Goal: Information Seeking & Learning: Find specific page/section

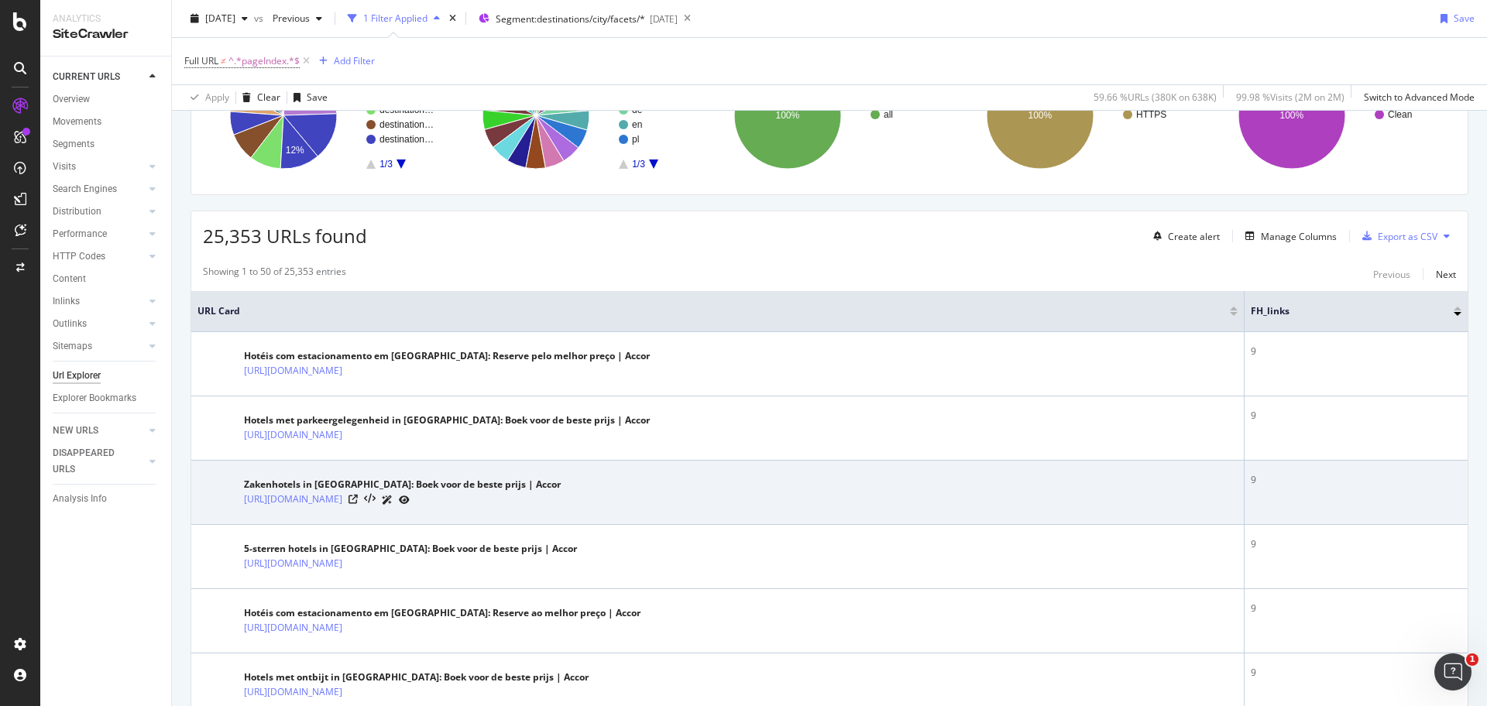
scroll to position [177, 0]
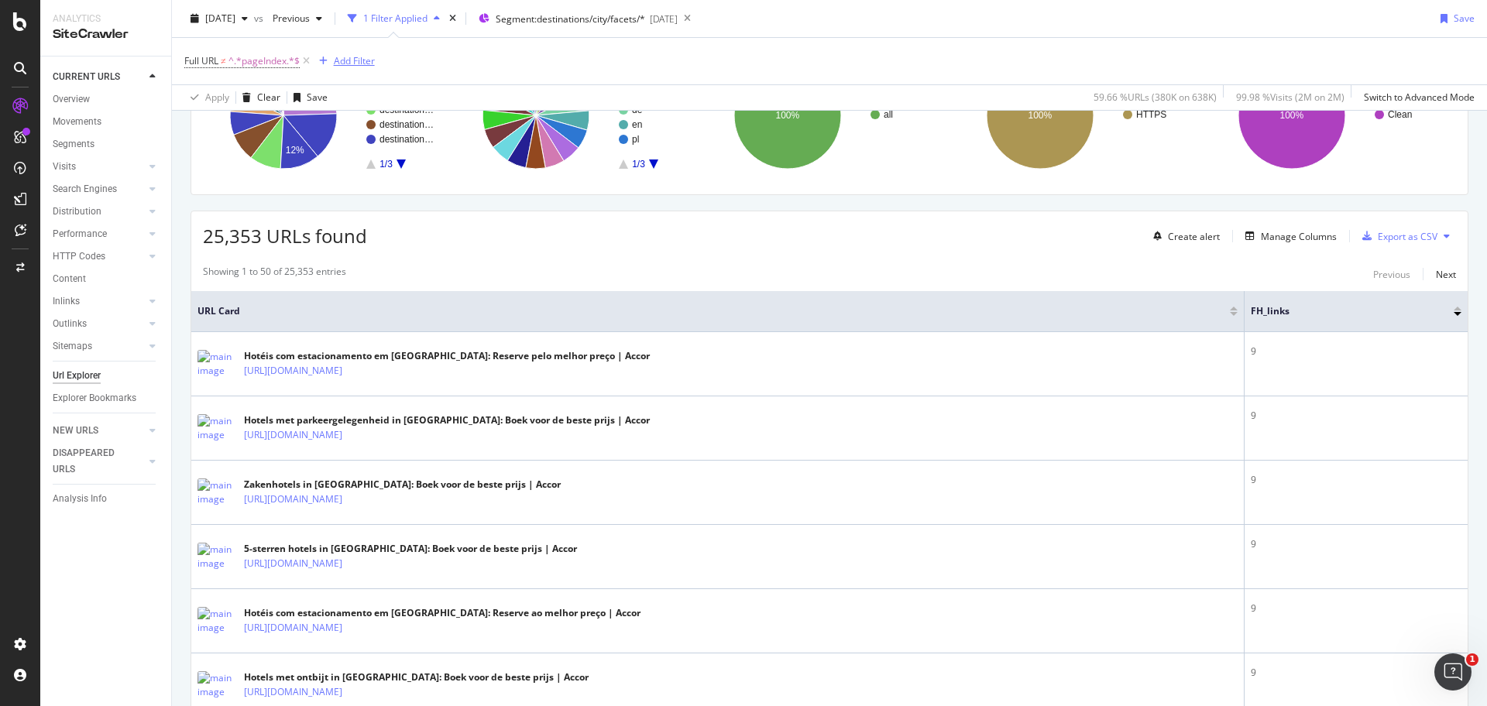
click at [342, 61] on div "Add Filter" at bounding box center [354, 60] width 41 height 13
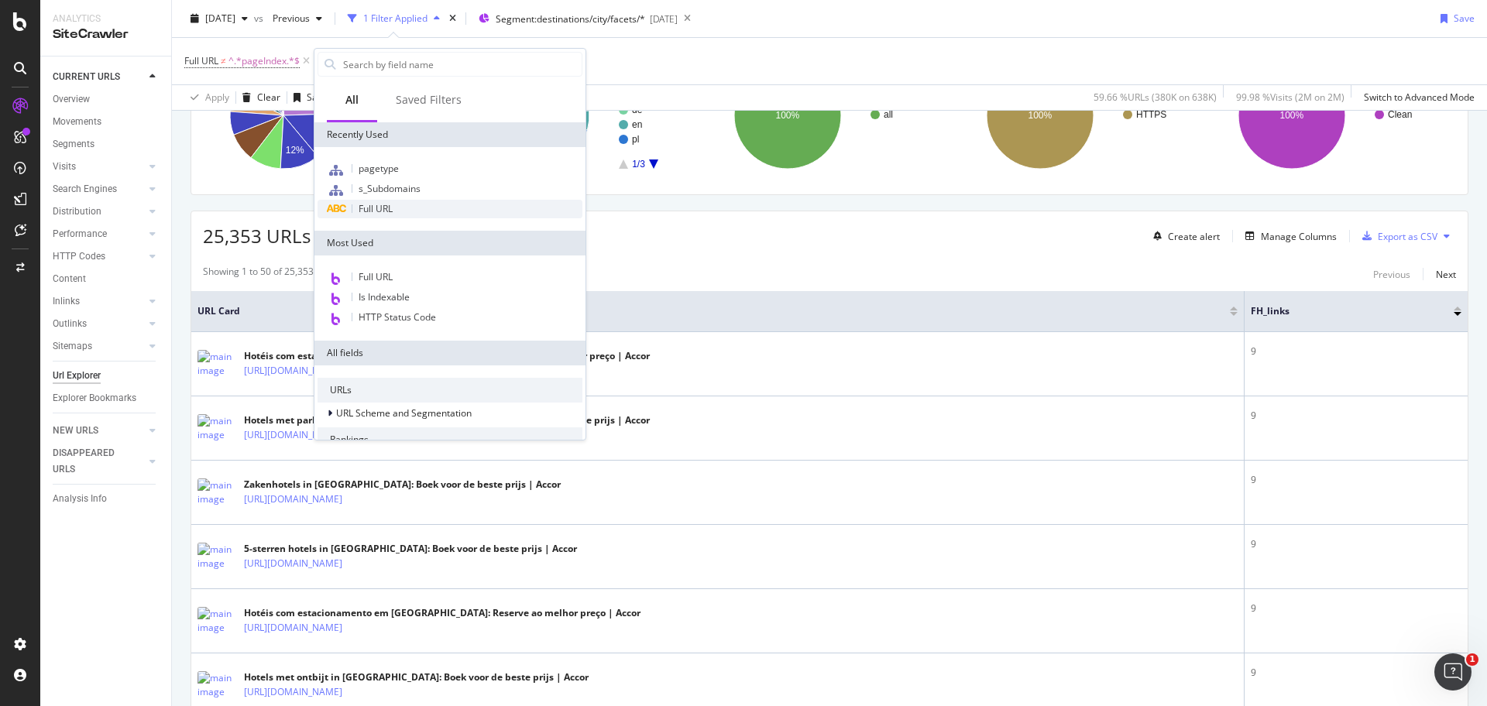
click at [387, 208] on span "Full URL" at bounding box center [376, 208] width 34 height 13
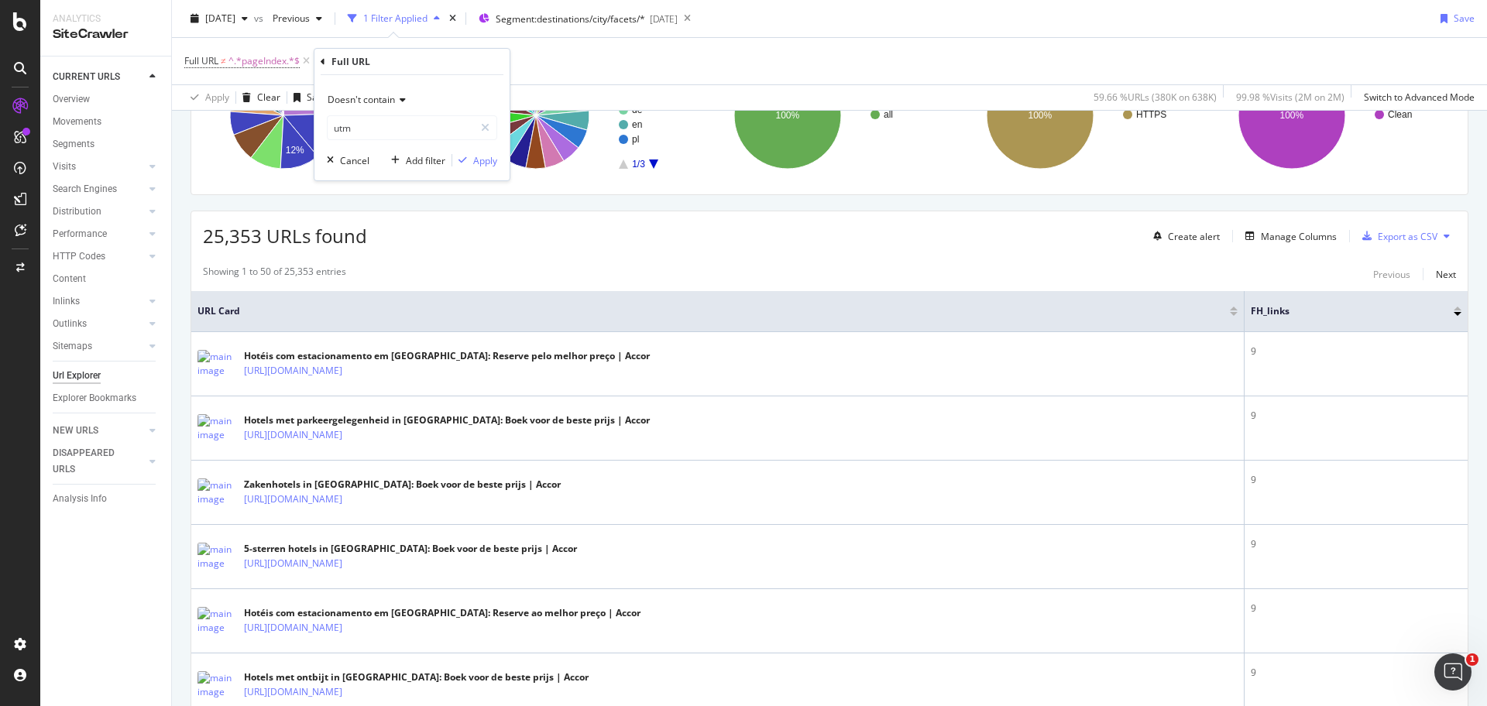
click at [395, 104] on icon at bounding box center [400, 99] width 11 height 9
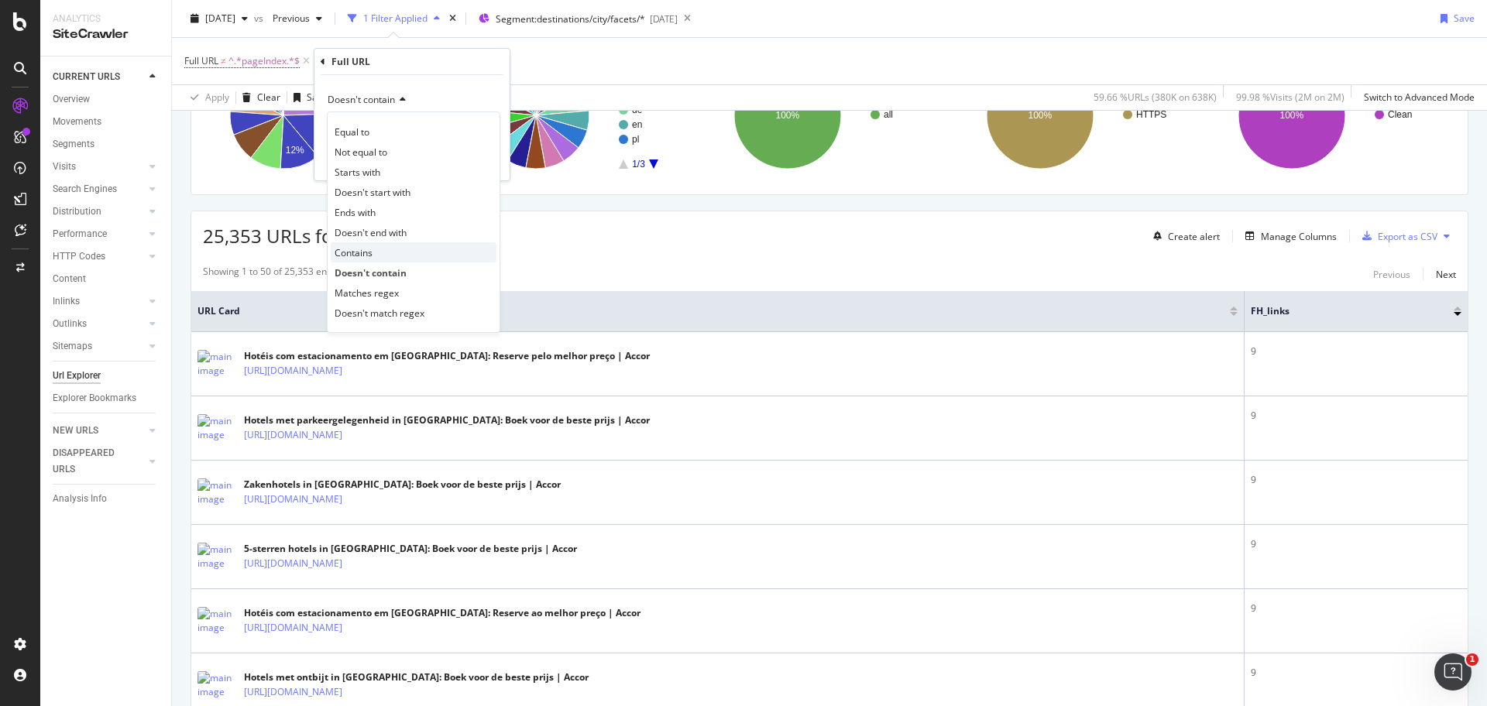
click at [374, 253] on div "Contains" at bounding box center [414, 252] width 166 height 20
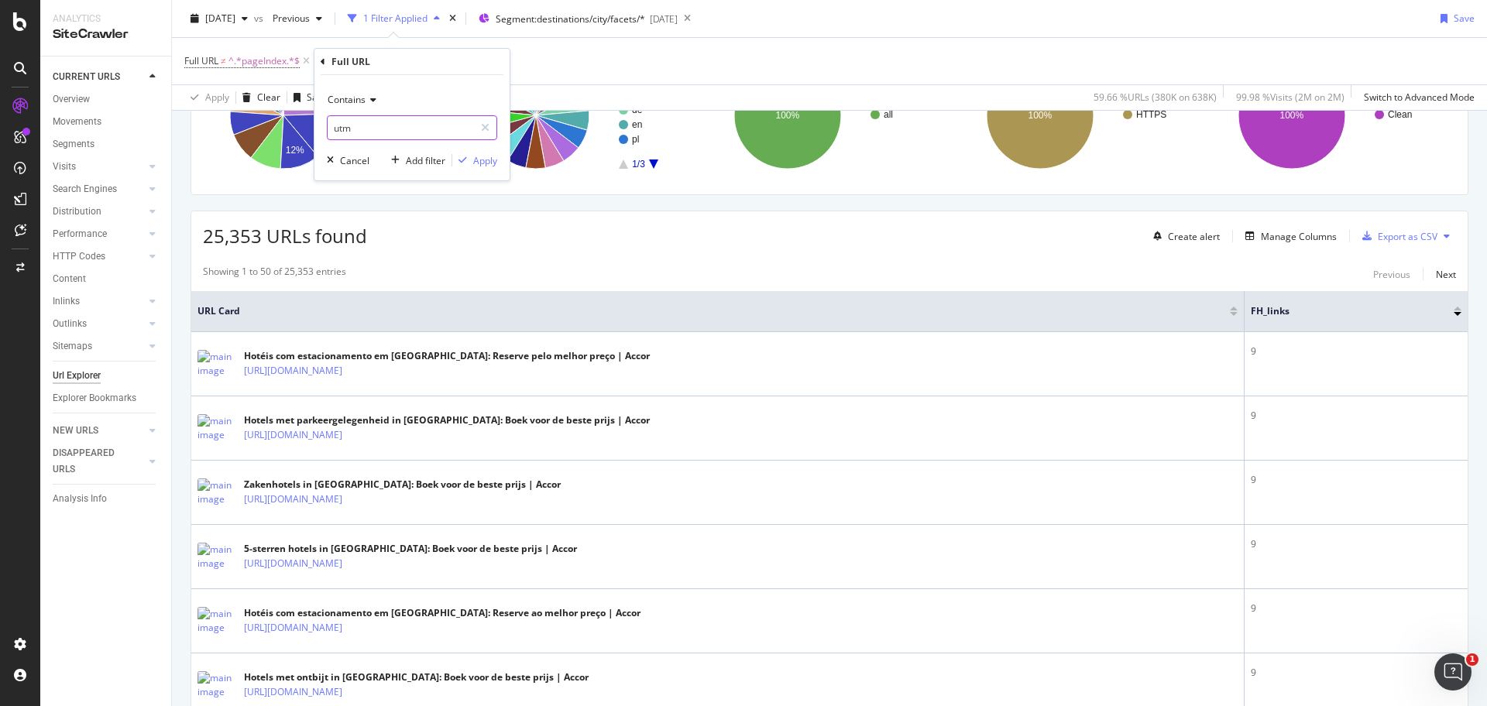
click at [386, 124] on input "utm" at bounding box center [401, 127] width 146 height 25
type input "p"
click at [386, 124] on input "text" at bounding box center [412, 127] width 169 height 25
type input "p"
type input "[GEOGRAPHIC_DATA]"
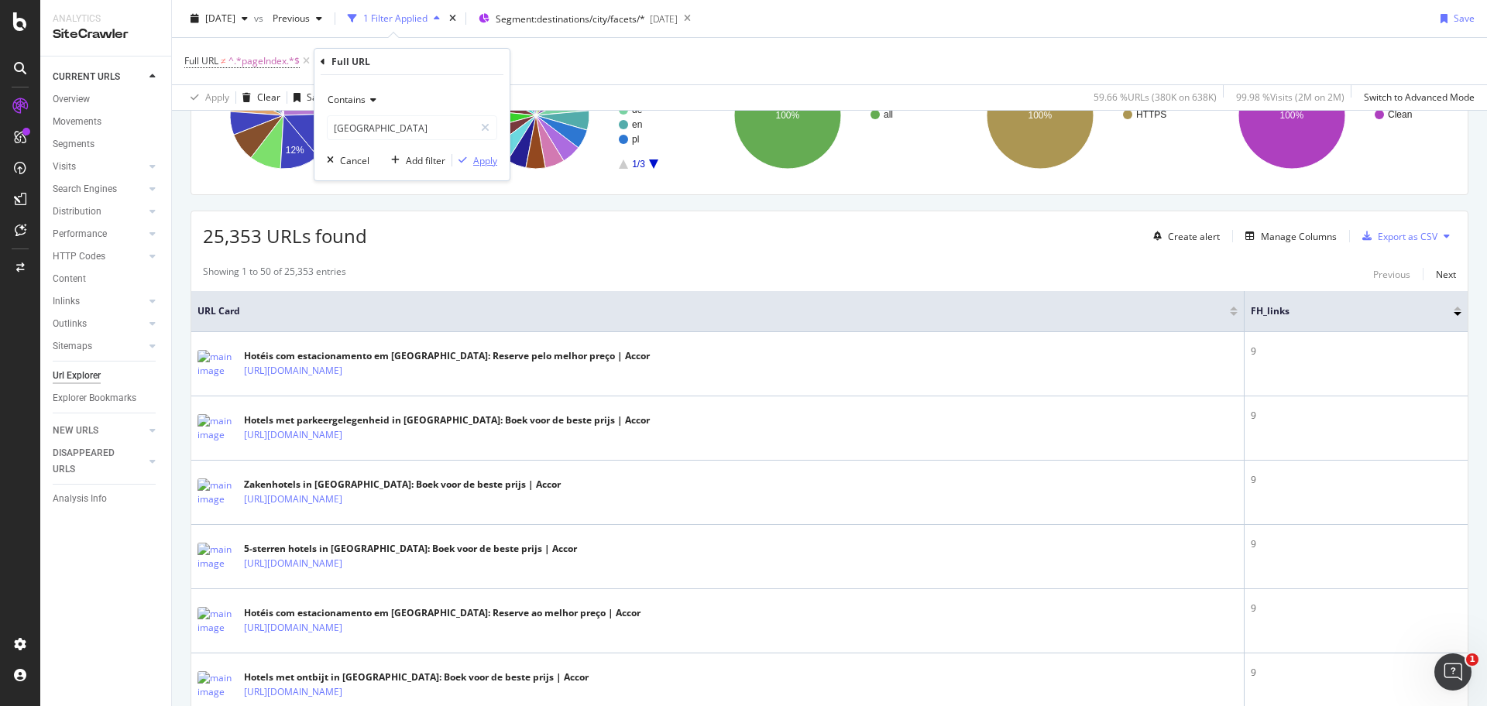
click at [479, 160] on div "Apply" at bounding box center [485, 160] width 24 height 13
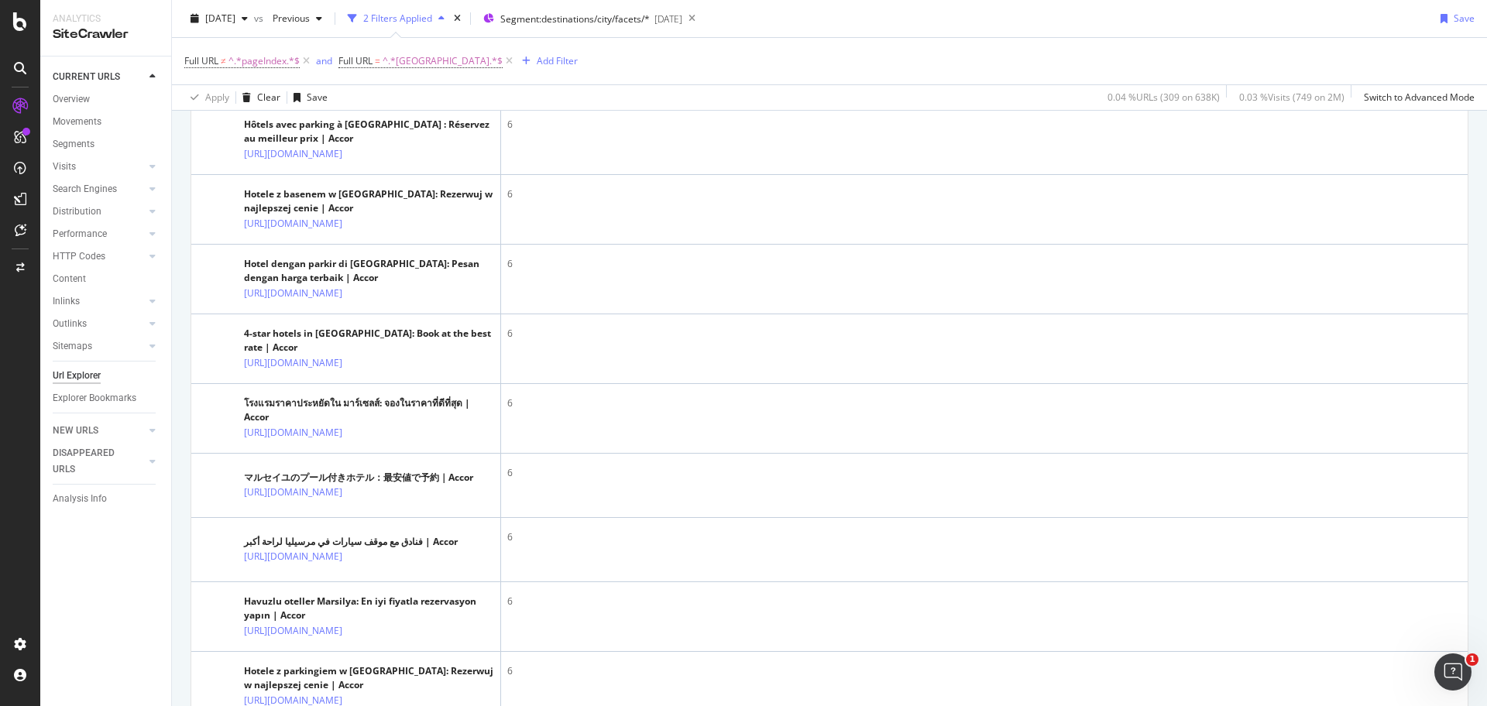
scroll to position [1848, 0]
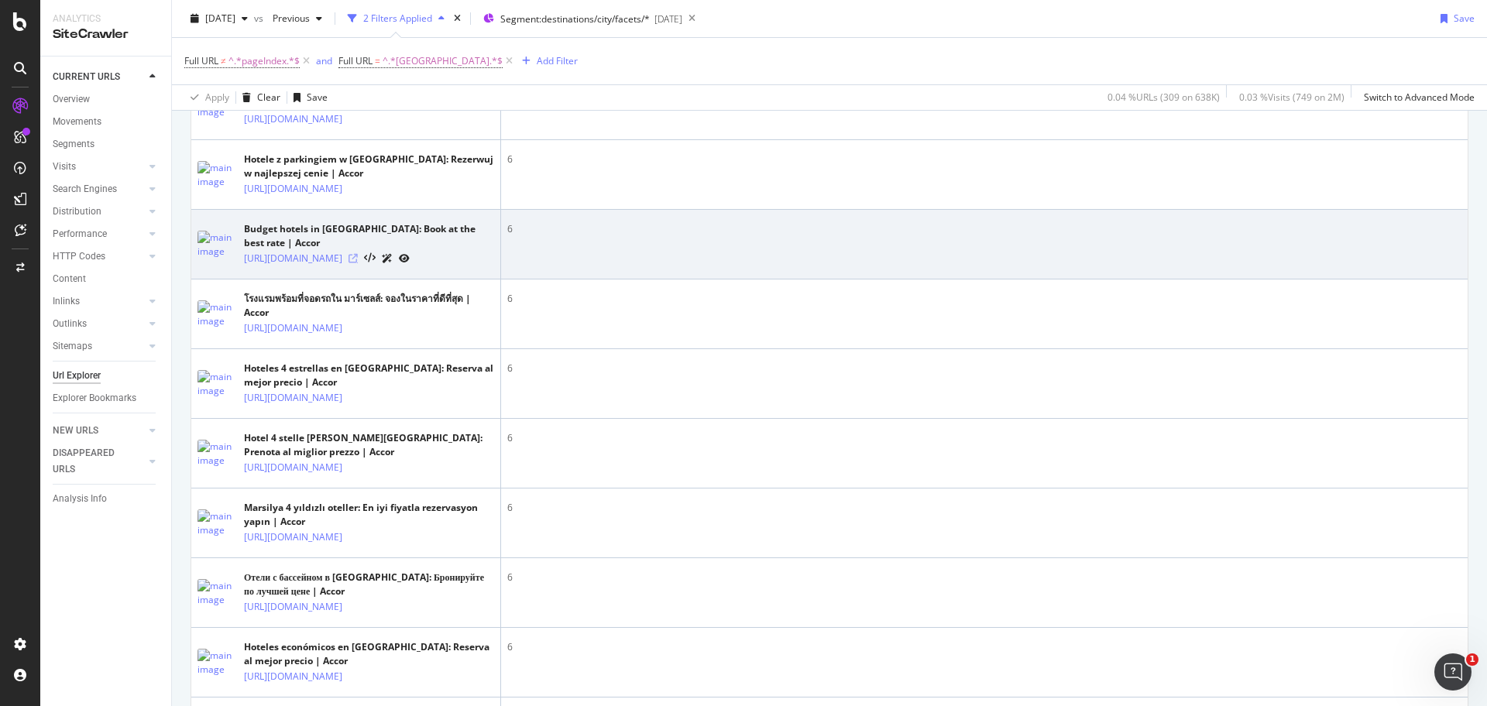
click at [358, 263] on icon at bounding box center [353, 258] width 9 height 9
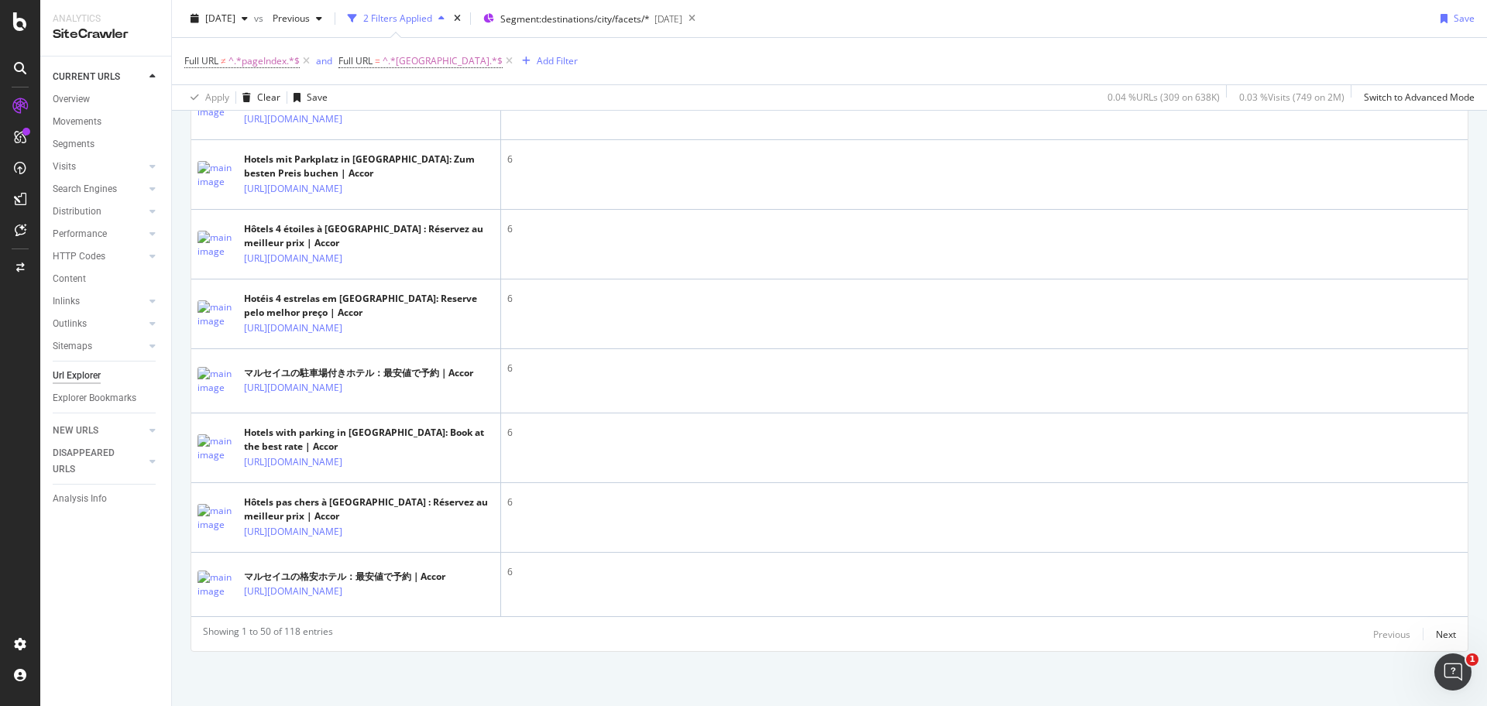
scroll to position [3847, 0]
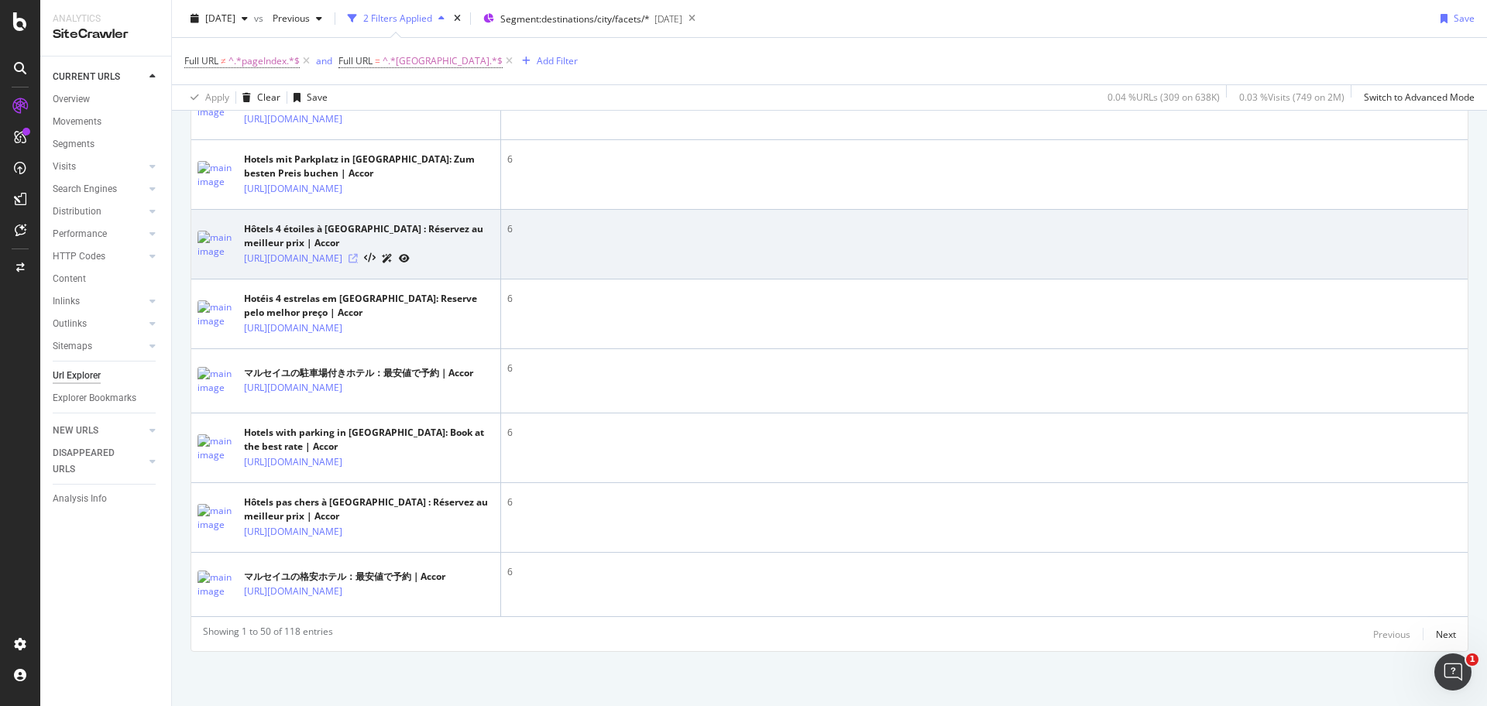
click at [436, 266] on div "[URL][DOMAIN_NAME]" at bounding box center [369, 258] width 250 height 16
click at [358, 263] on icon at bounding box center [353, 258] width 9 height 9
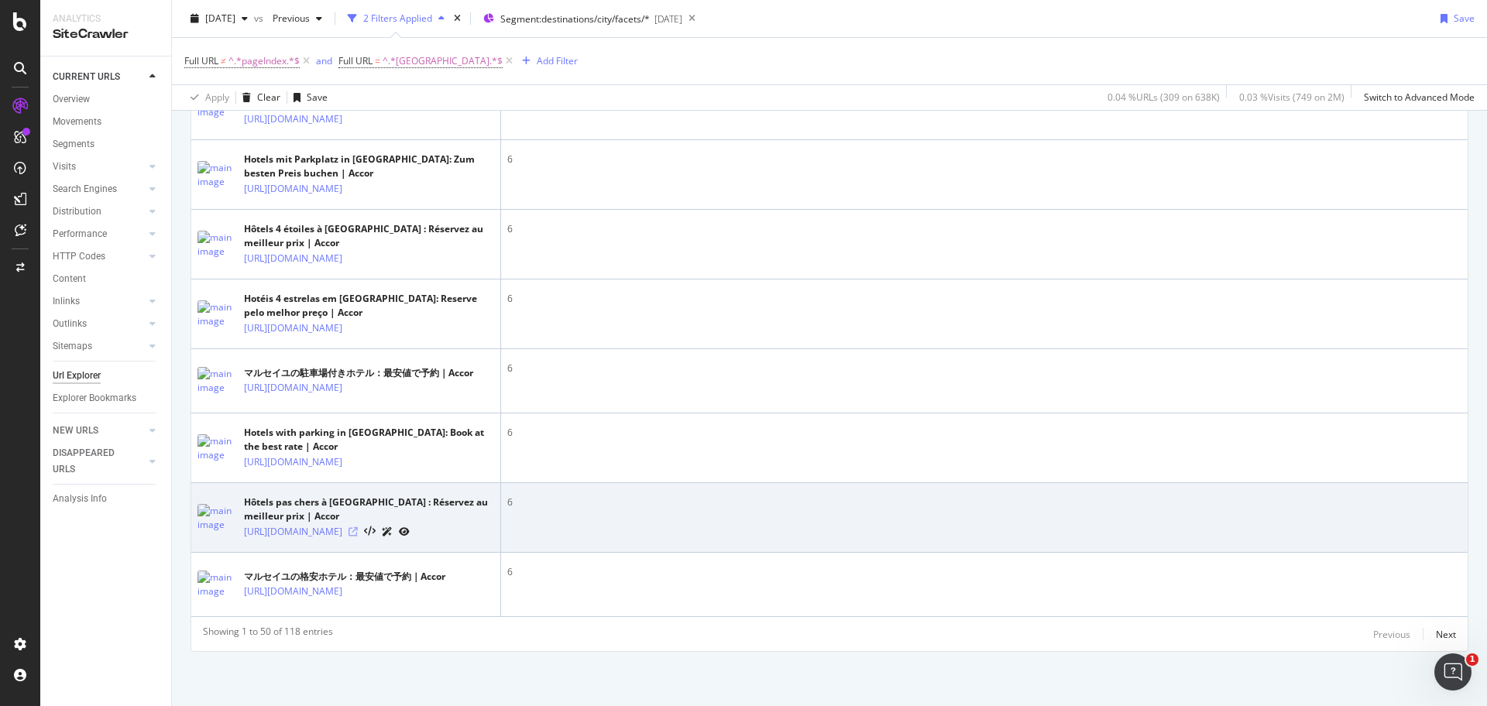
click at [358, 528] on icon at bounding box center [353, 532] width 9 height 9
drag, startPoint x: 287, startPoint y: 522, endPoint x: 245, endPoint y: 475, distance: 63.6
click at [245, 483] on td "Hôtels pas chers à [GEOGRAPHIC_DATA] : Réservez au meilleur prix | Accor [URL][…" at bounding box center [346, 518] width 310 height 70
copy link "[URL][DOMAIN_NAME]"
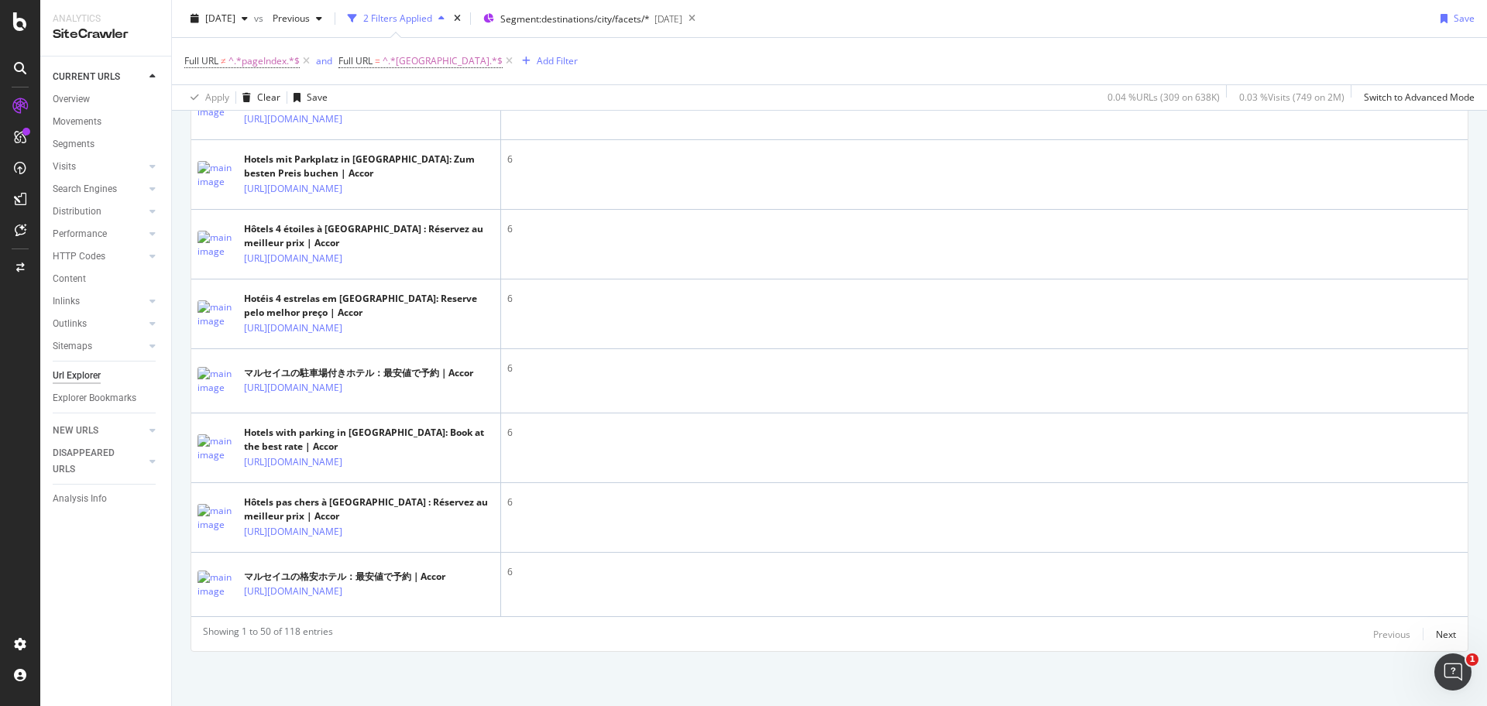
scroll to position [3607, 0]
click at [254, 18] on div "button" at bounding box center [244, 18] width 19 height 9
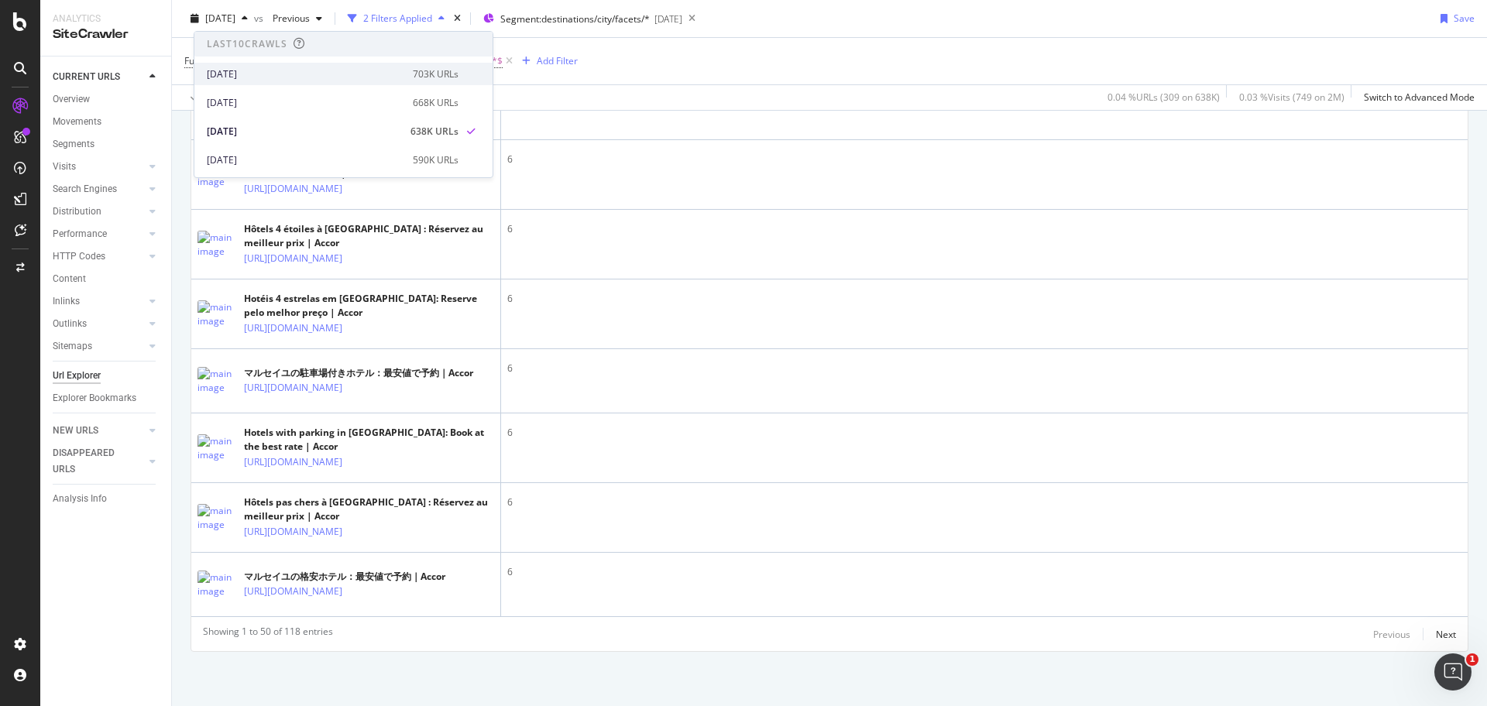
click at [257, 74] on div "[DATE]" at bounding box center [305, 74] width 197 height 14
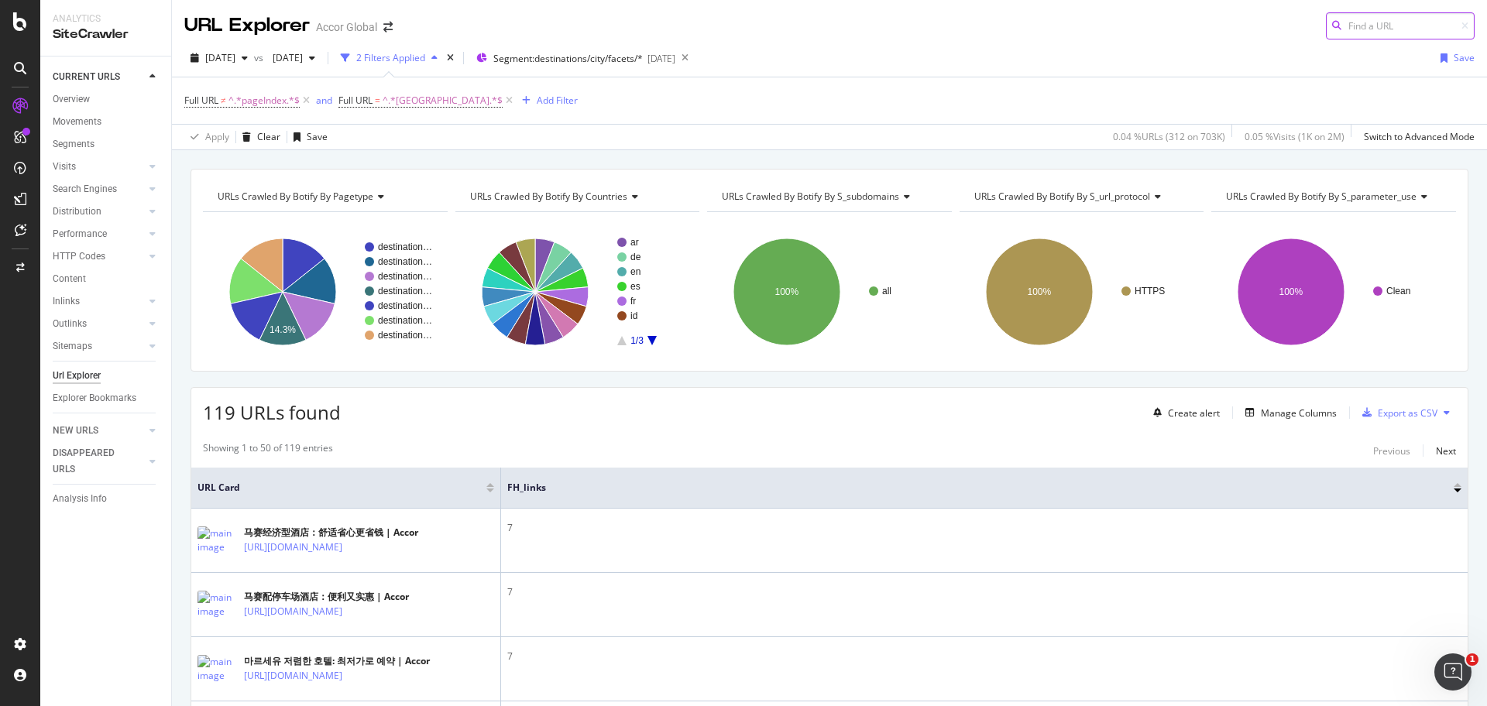
paste input "[URL][DOMAIN_NAME]"
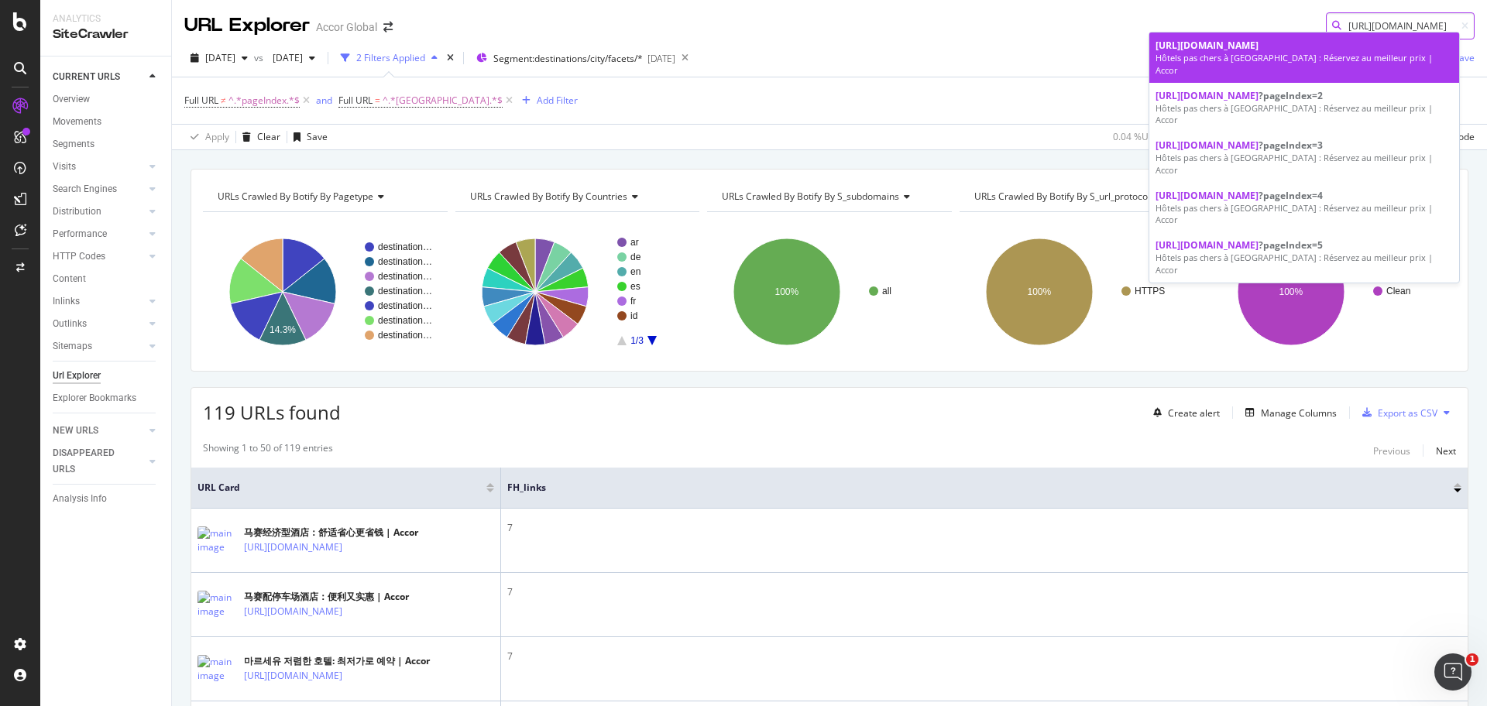
type input "[URL][DOMAIN_NAME]"
click at [1248, 52] on span "[URL][DOMAIN_NAME]" at bounding box center [1207, 45] width 103 height 13
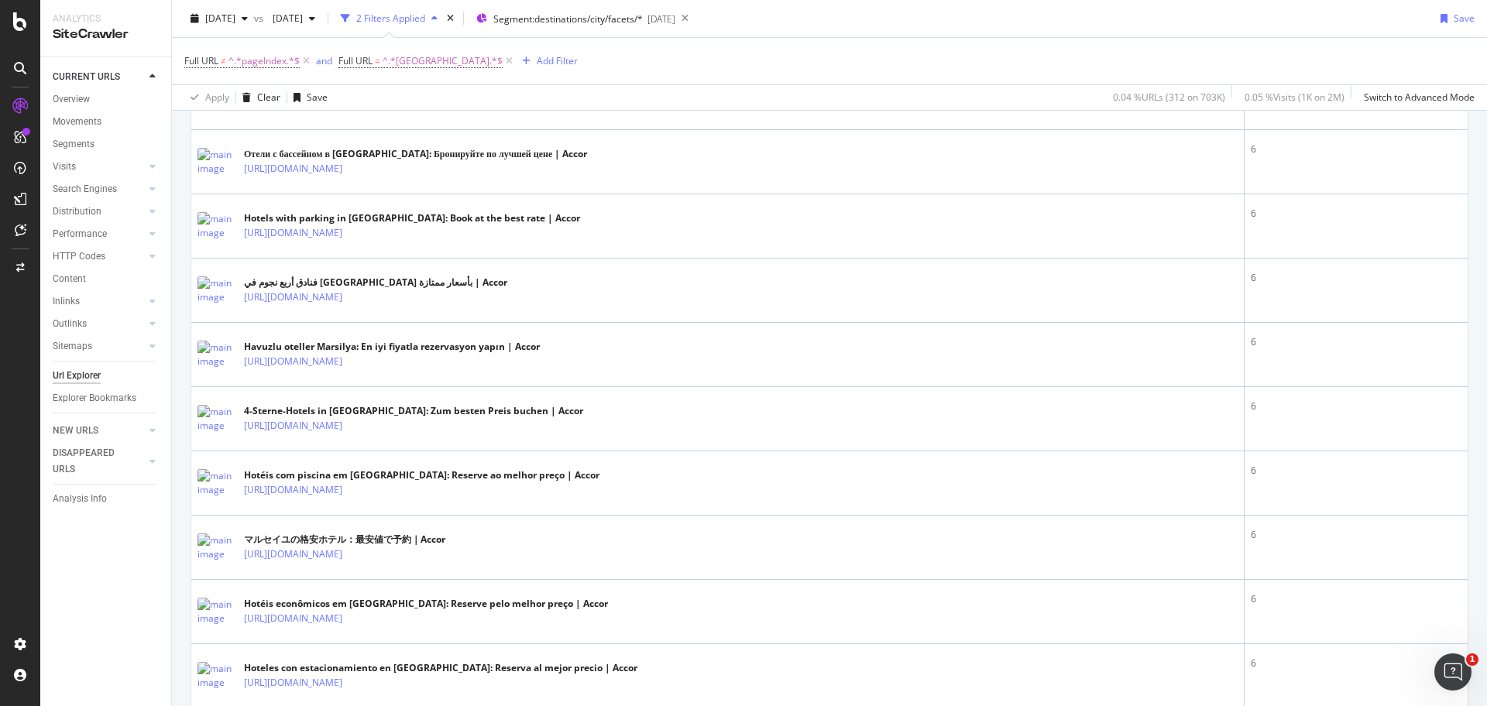
scroll to position [1503, 0]
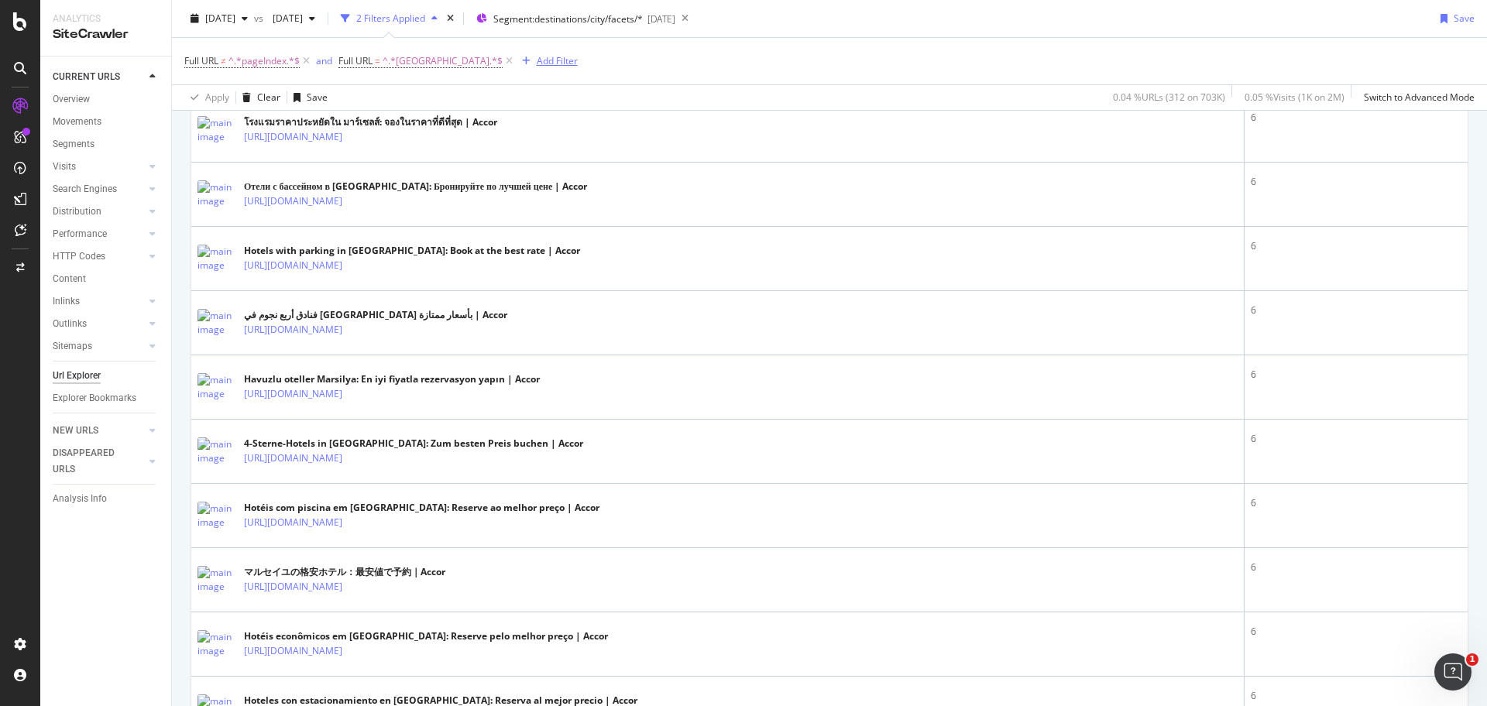
click at [537, 57] on div "Add Filter" at bounding box center [557, 60] width 41 height 13
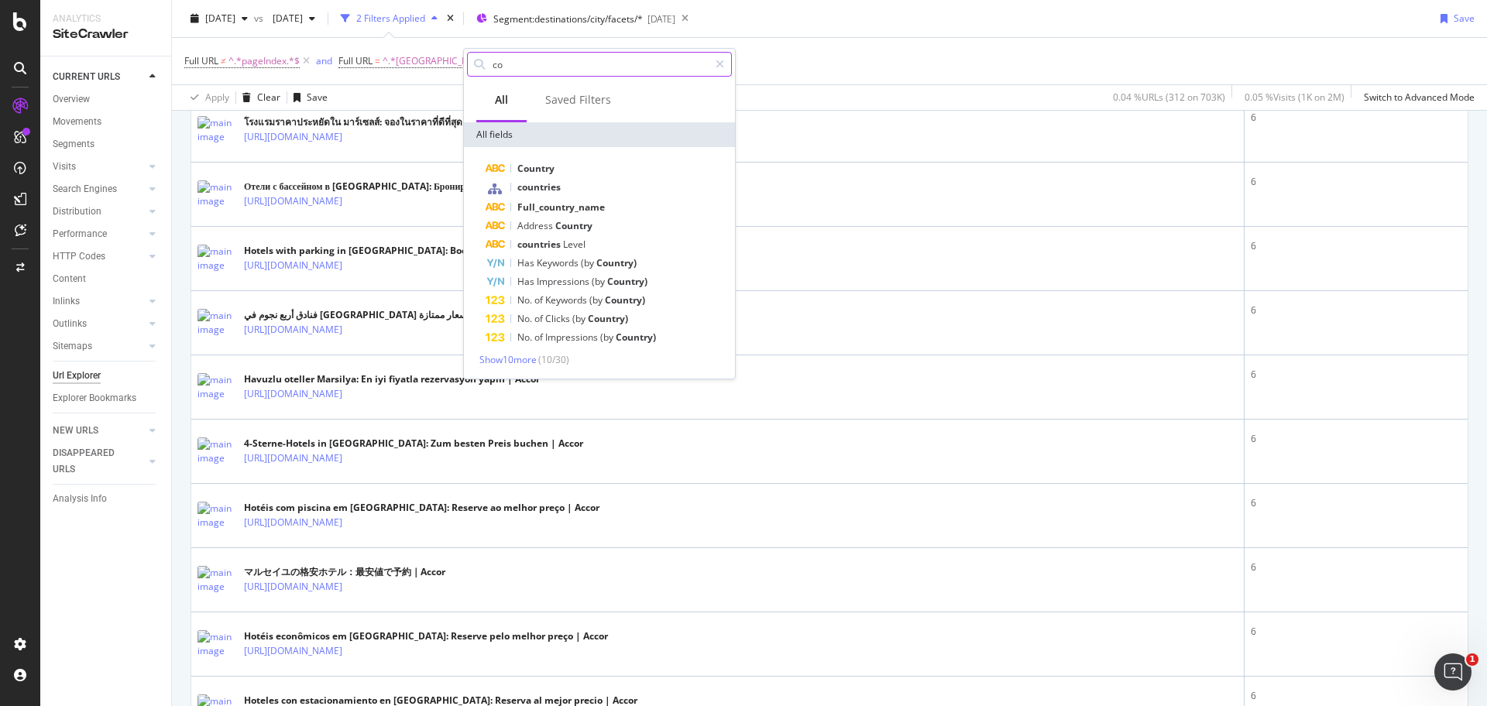
type input "c"
type input "cou"
click at [557, 186] on span "countries" at bounding box center [538, 186] width 43 height 13
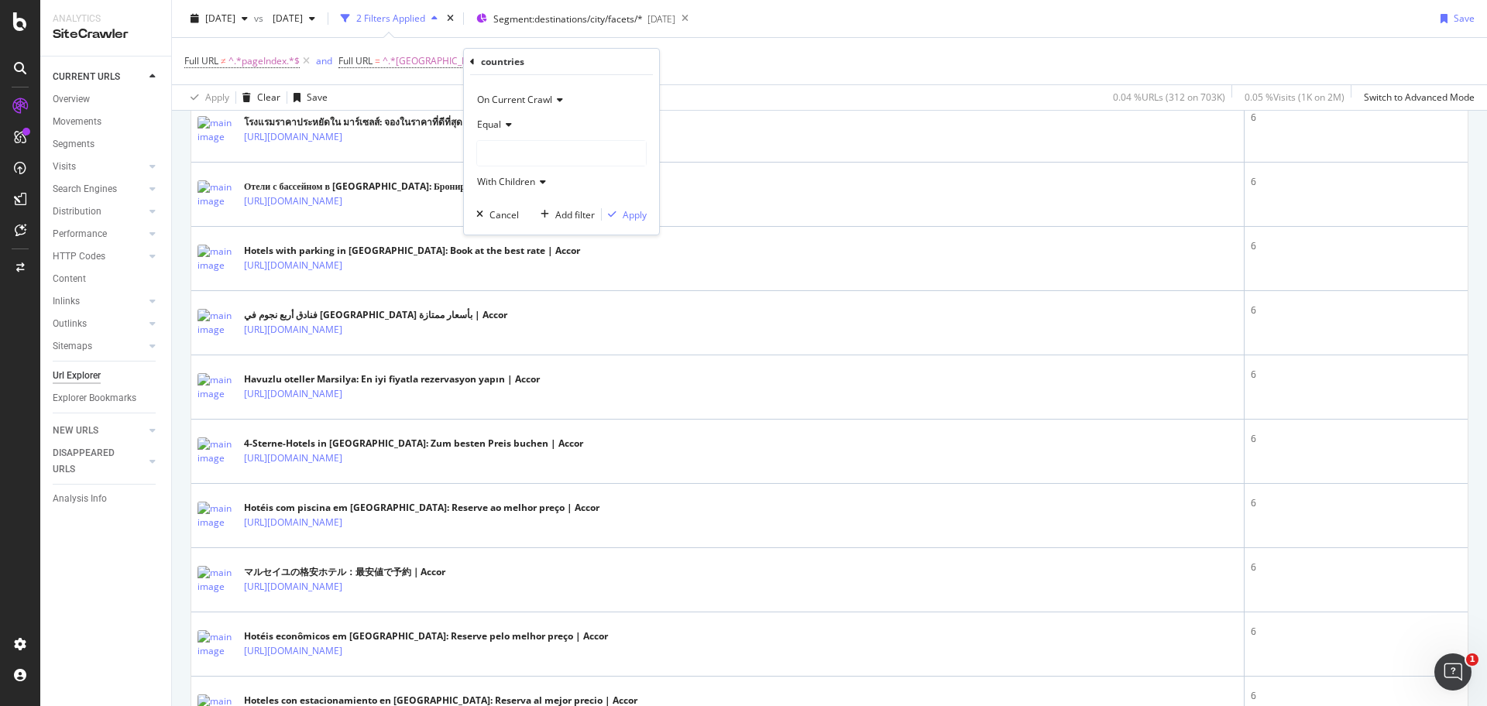
click at [514, 161] on div at bounding box center [561, 153] width 169 height 25
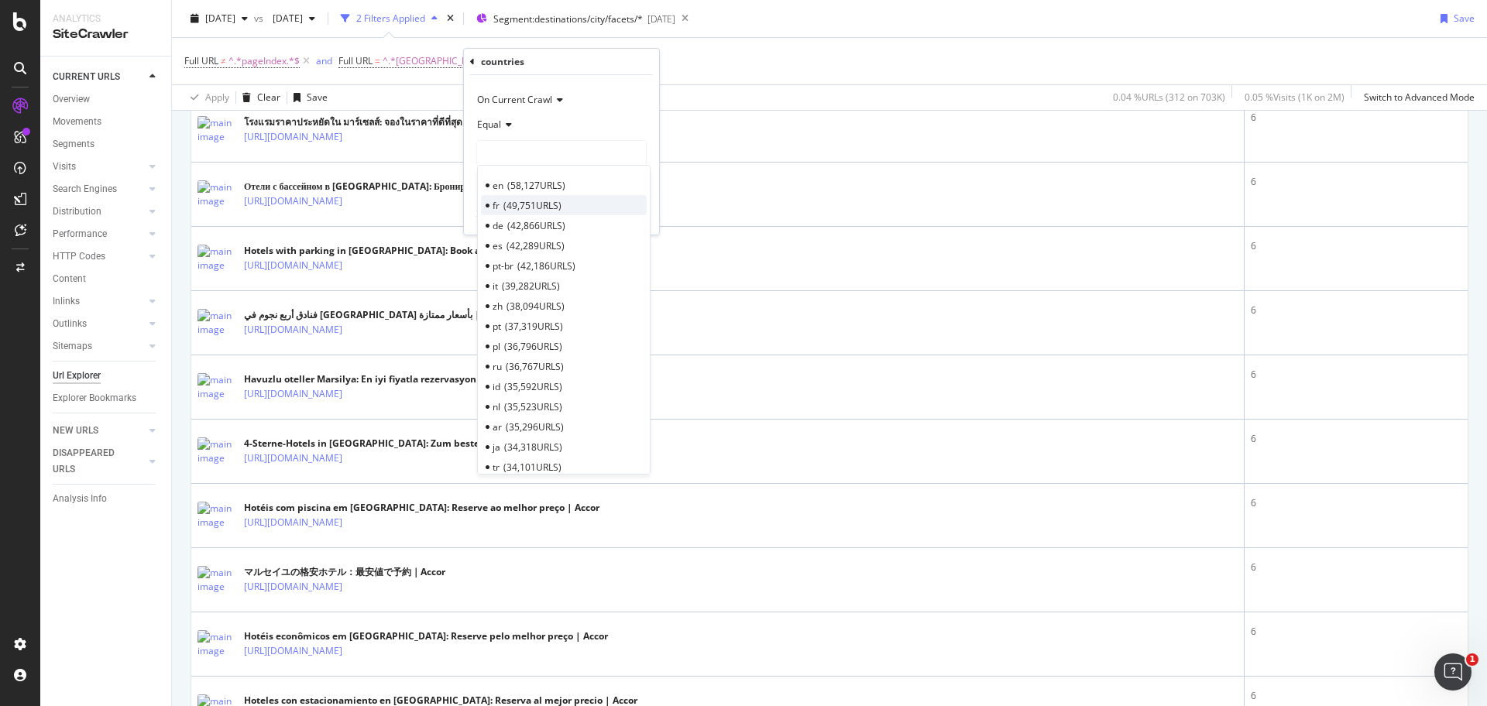
click at [538, 211] on span "49,751 URLS" at bounding box center [532, 205] width 58 height 13
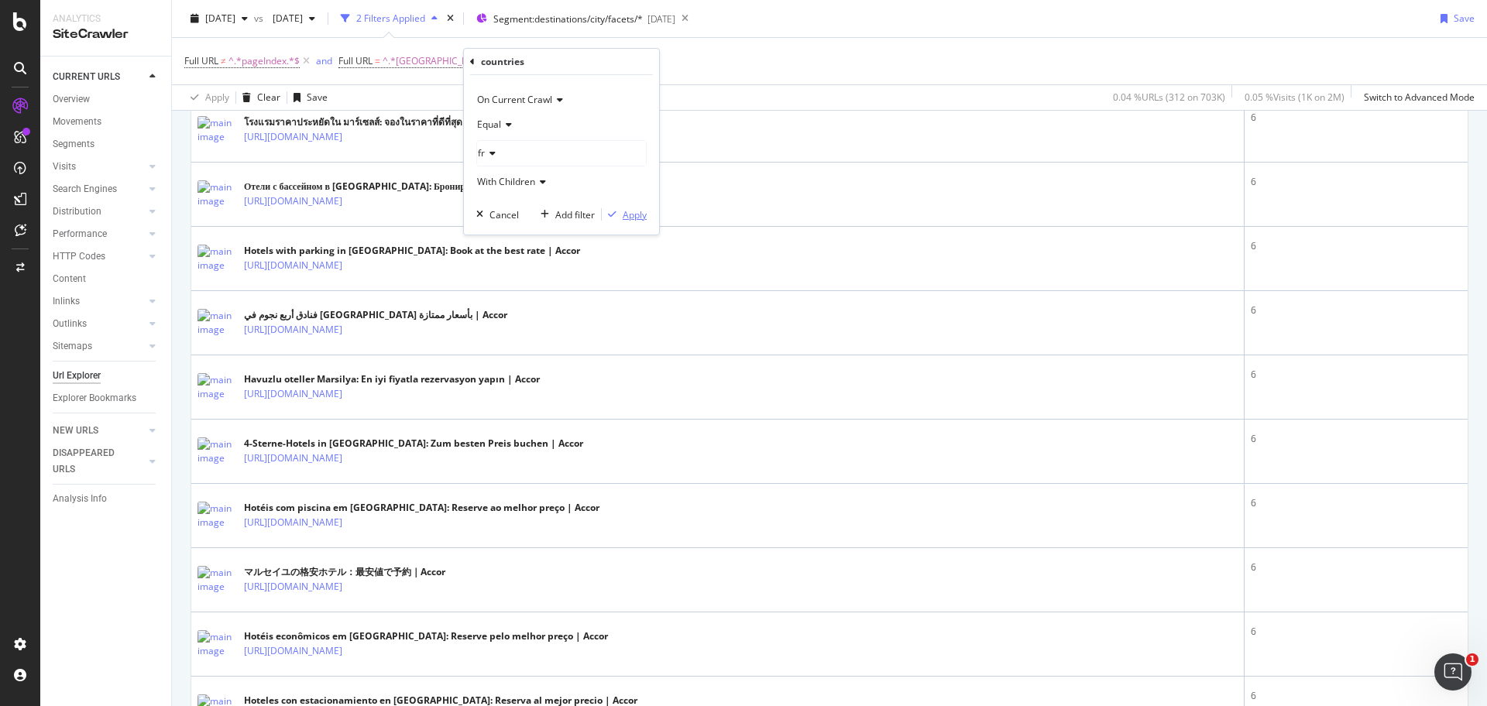
click at [627, 215] on div "Apply" at bounding box center [635, 214] width 24 height 13
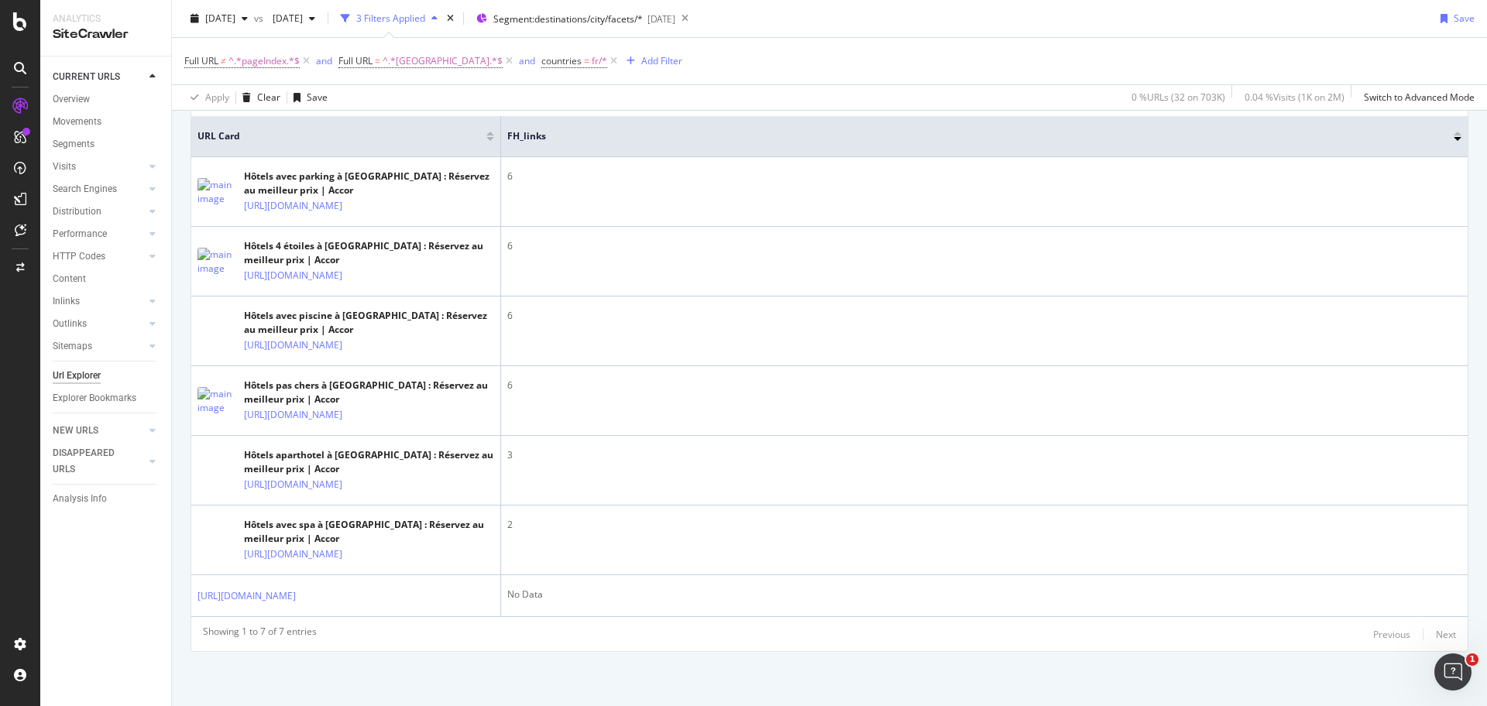
scroll to position [470, 0]
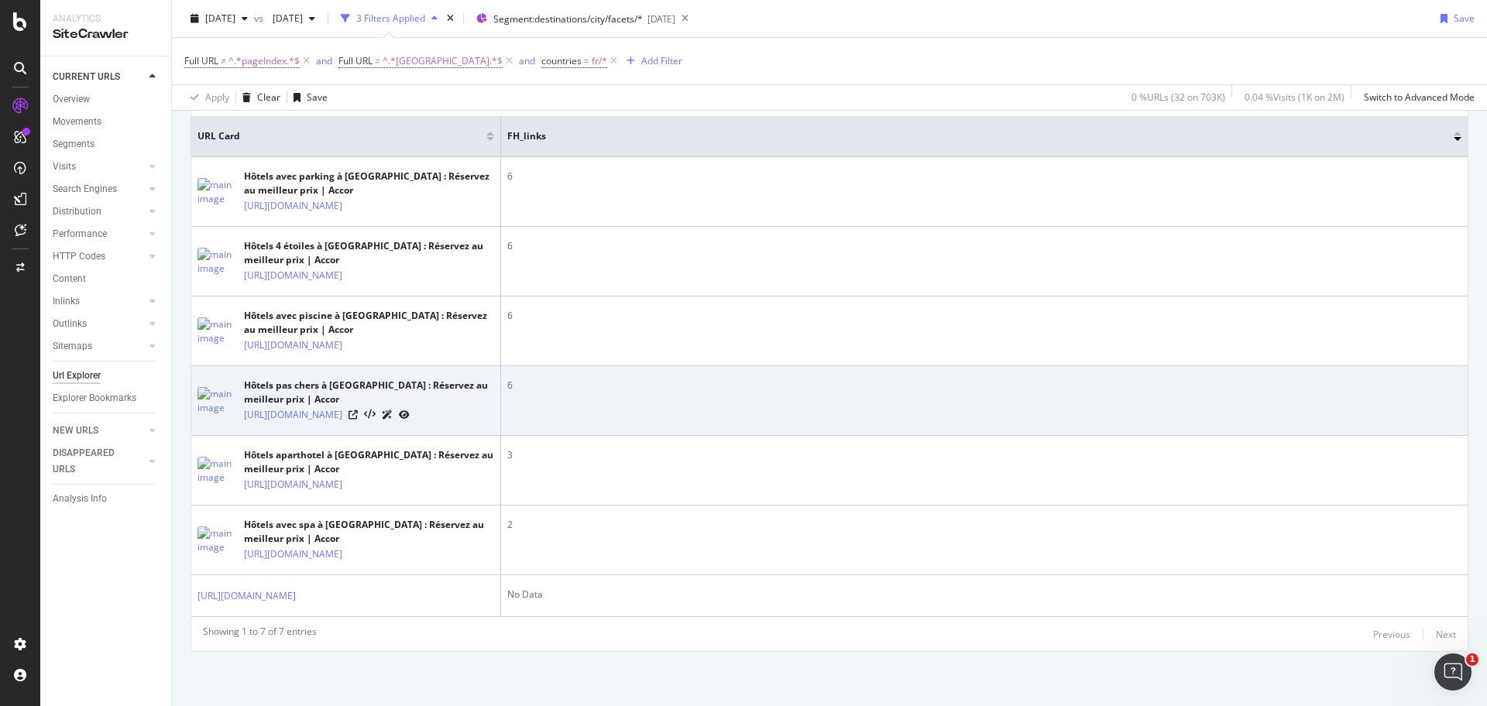
click at [509, 379] on div "6" at bounding box center [984, 386] width 954 height 14
click at [508, 379] on div "6" at bounding box center [984, 386] width 954 height 14
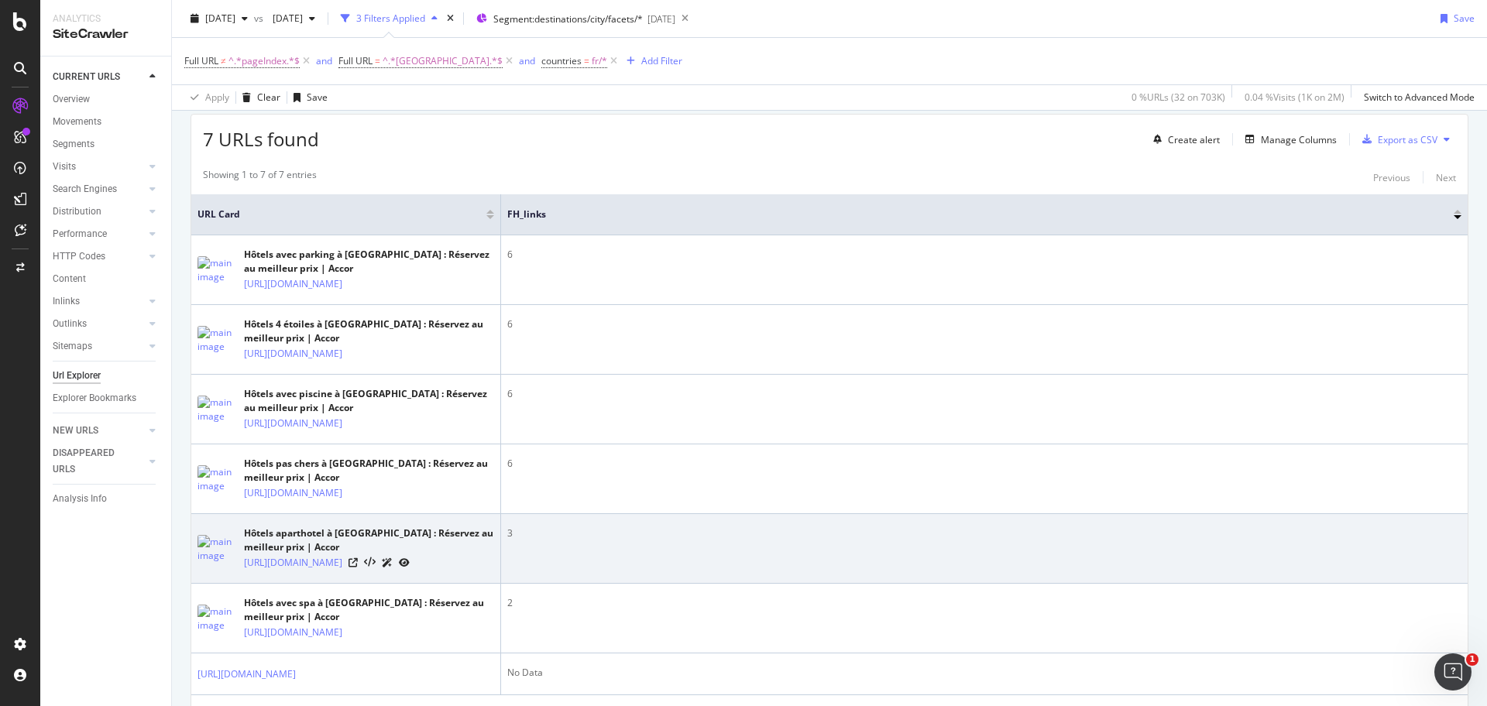
scroll to position [273, 0]
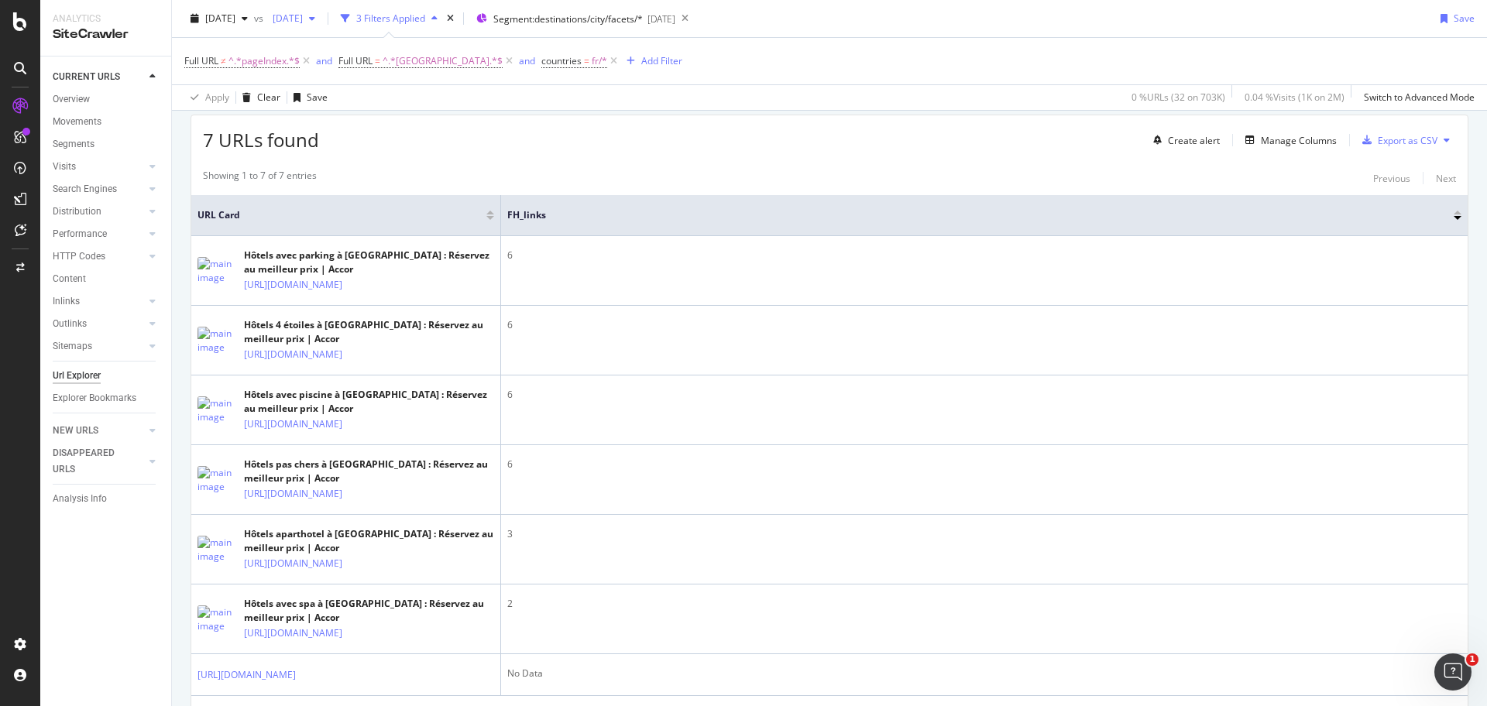
click at [321, 23] on div "[DATE]" at bounding box center [293, 18] width 55 height 23
click at [806, 188] on div "Showing 1 to 7 of 7 entries Previous Next URL Card FH_links Hôtels avec parking…" at bounding box center [829, 445] width 1277 height 569
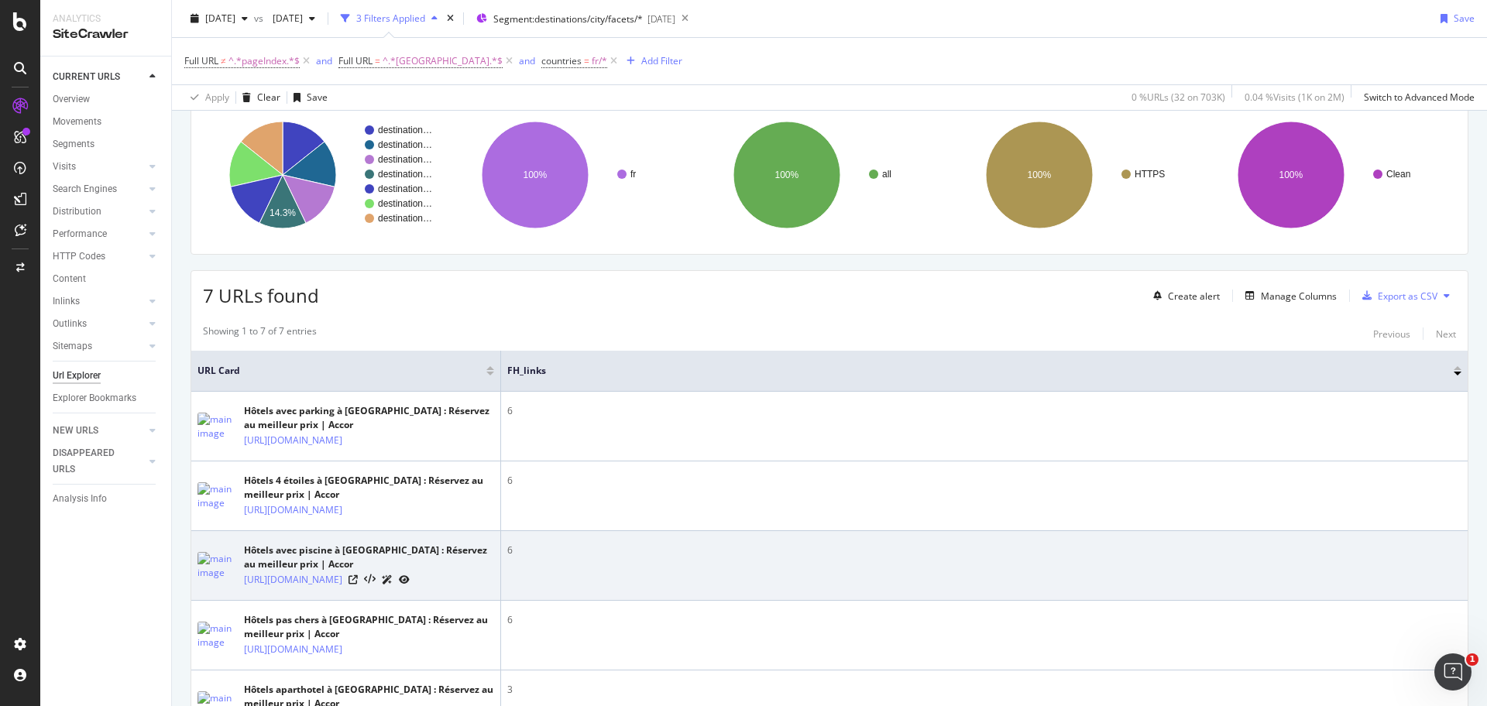
scroll to position [75, 0]
